Goal: Information Seeking & Learning: Find specific fact

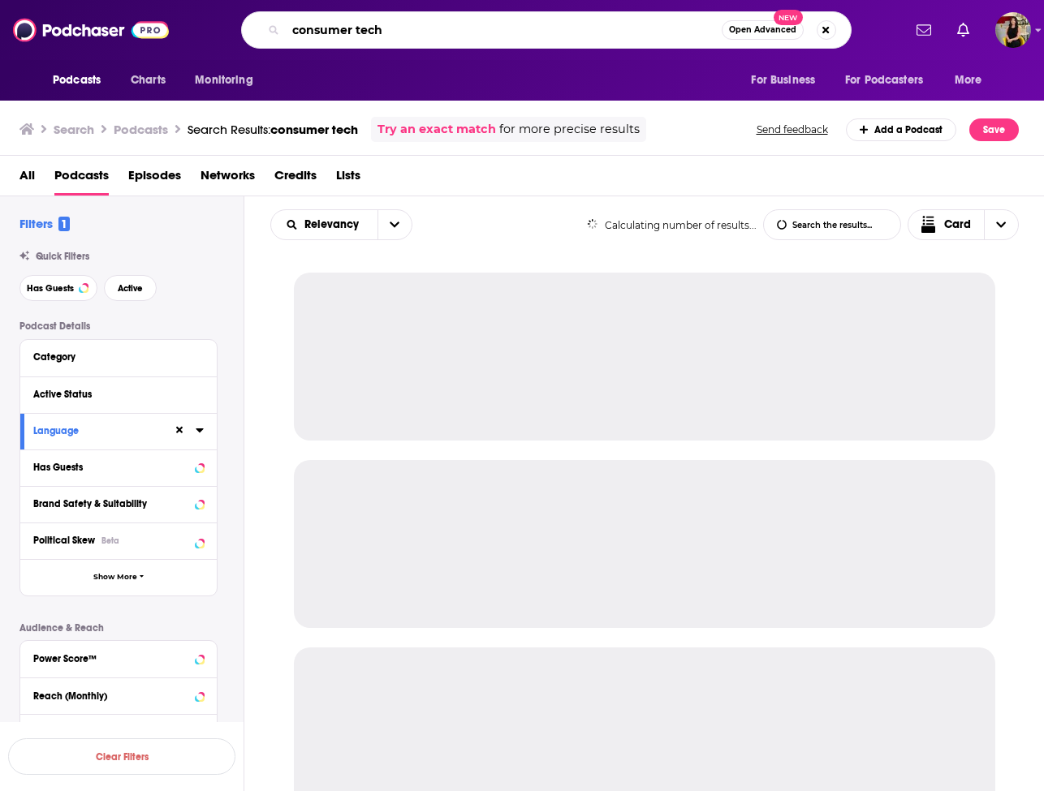
click at [650, 19] on input "consumer tech" at bounding box center [504, 30] width 436 height 26
click at [644, 27] on input "consumer tech" at bounding box center [504, 30] width 436 height 26
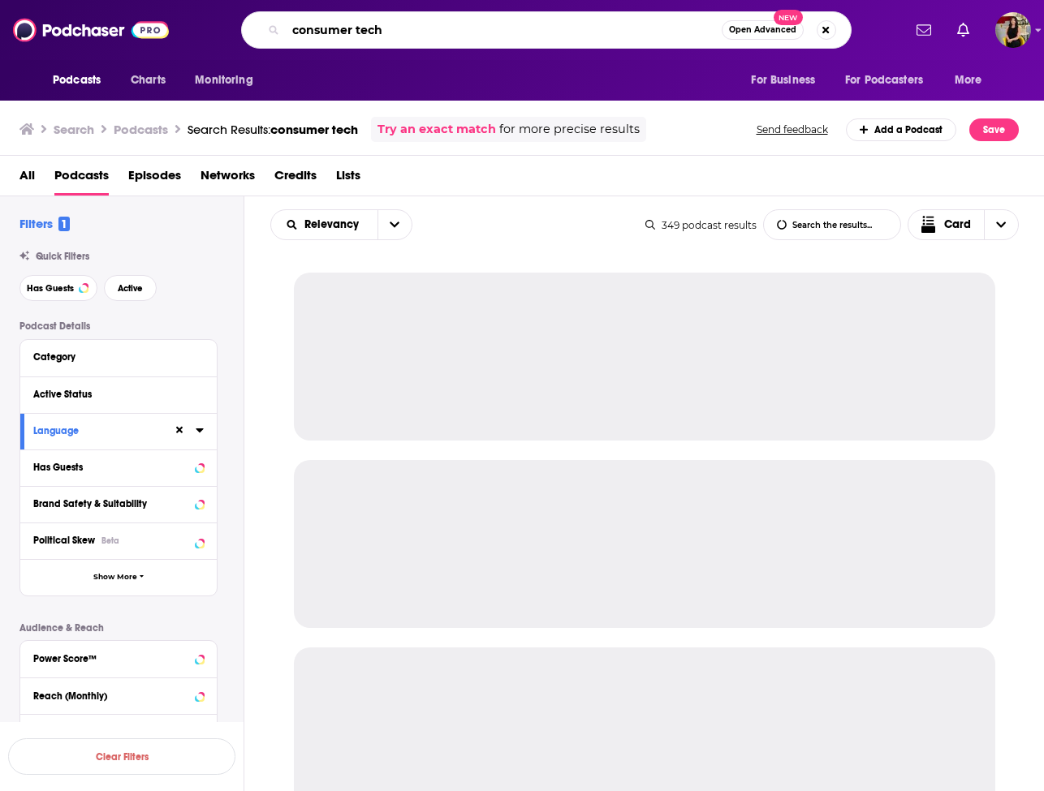
click at [644, 27] on input "consumer tech" at bounding box center [504, 30] width 436 height 26
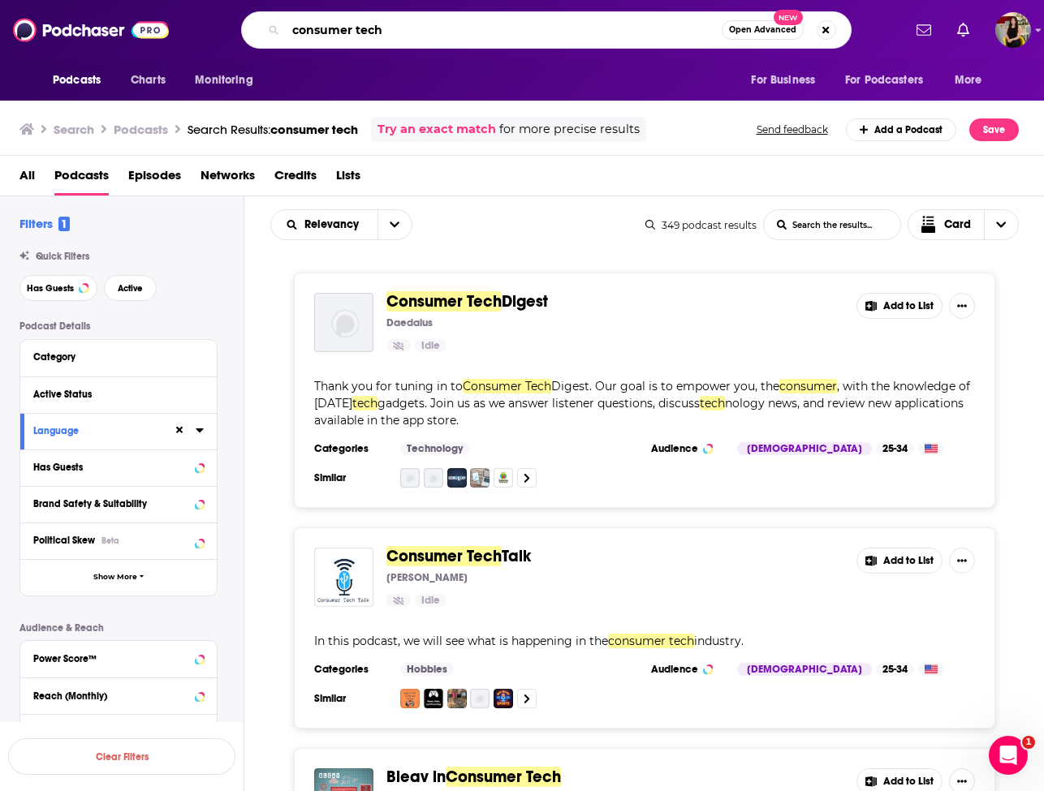
paste input "scaling smarter podcast [PERSON_NAME]"
click at [397, 32] on input "scaling smarter podcast [PERSON_NAME]" at bounding box center [504, 30] width 436 height 26
type input "scaling smarter [PERSON_NAME]"
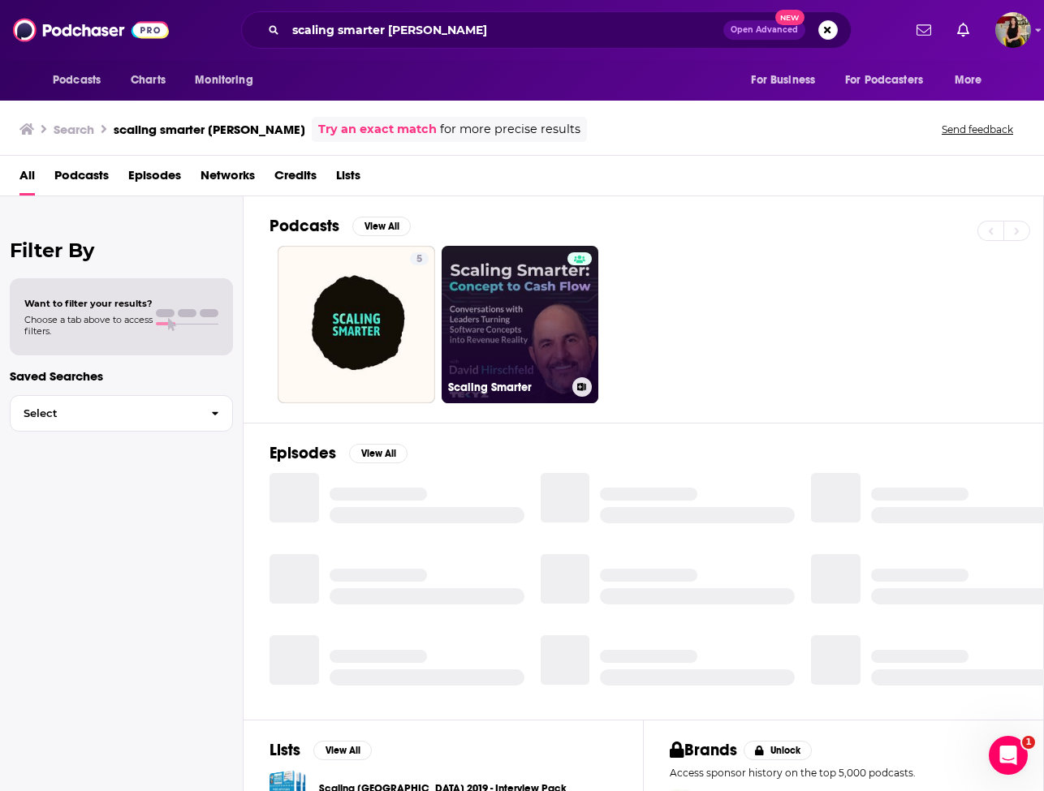
click at [524, 310] on link "Scaling Smarter" at bounding box center [520, 324] width 157 height 157
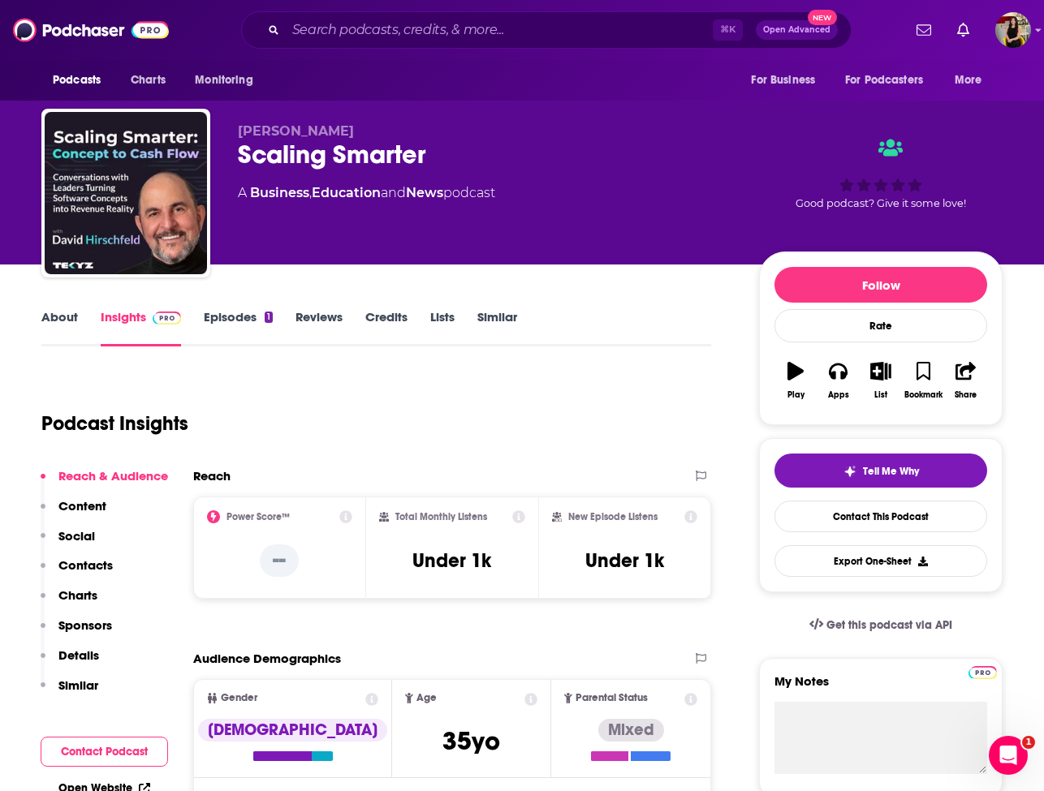
click at [795, 377] on icon "button" at bounding box center [795, 371] width 16 height 18
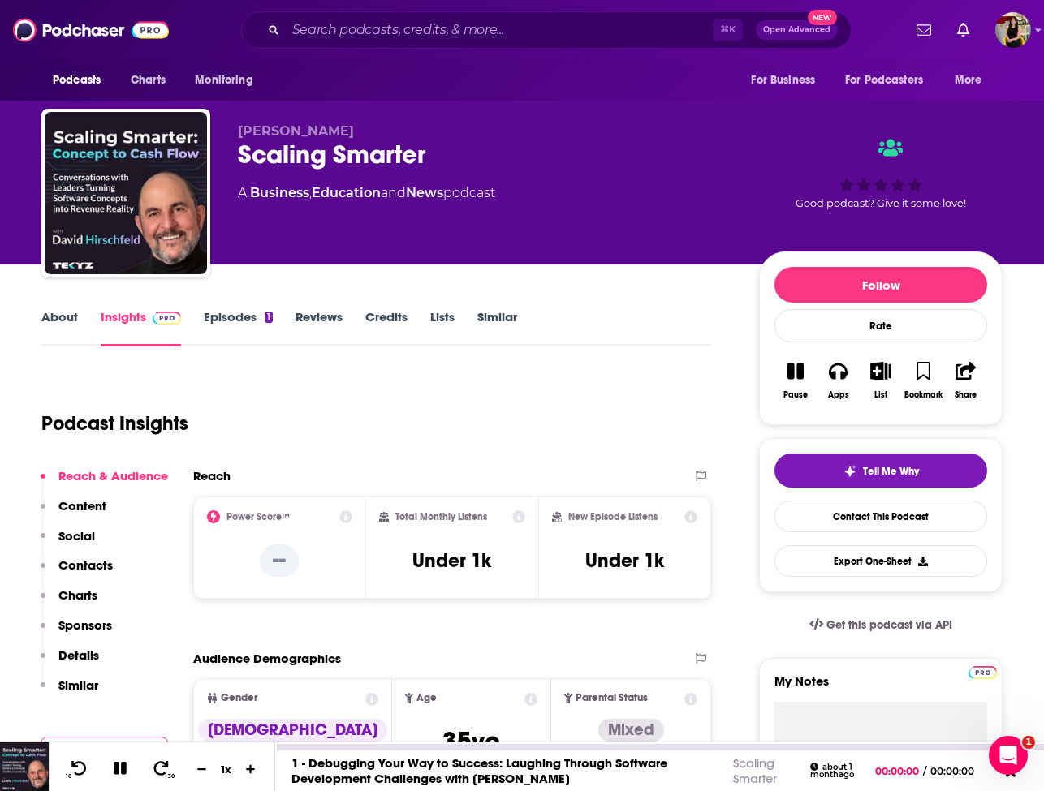
click at [115, 770] on icon at bounding box center [120, 768] width 13 height 13
click at [843, 377] on icon "button" at bounding box center [838, 372] width 18 height 16
